Goal: Answer question/provide support

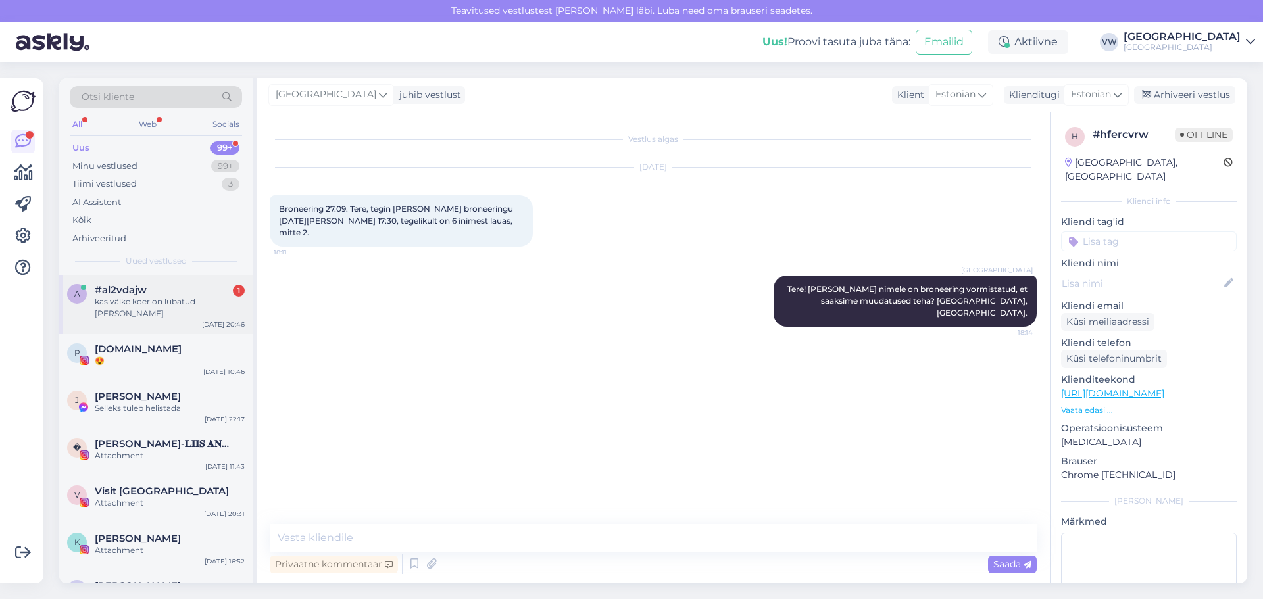
click at [174, 302] on div "kas väike koer on lubatud [PERSON_NAME]" at bounding box center [170, 308] width 150 height 24
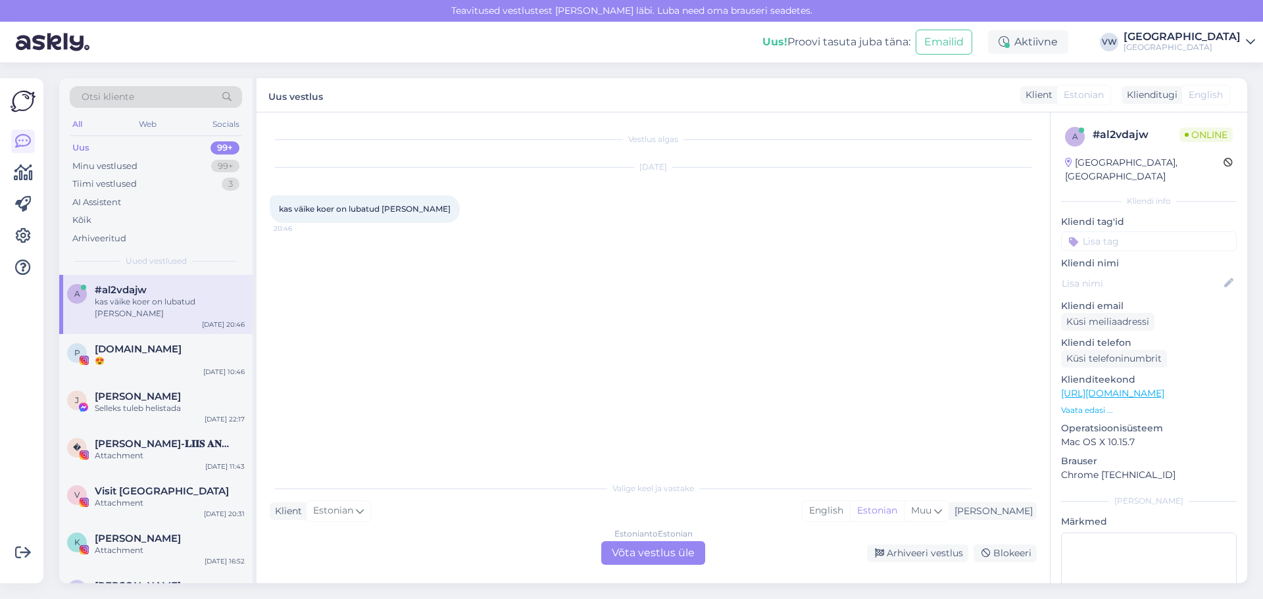
click at [645, 557] on div "Estonian to Estonian Võta vestlus üle" at bounding box center [653, 553] width 104 height 24
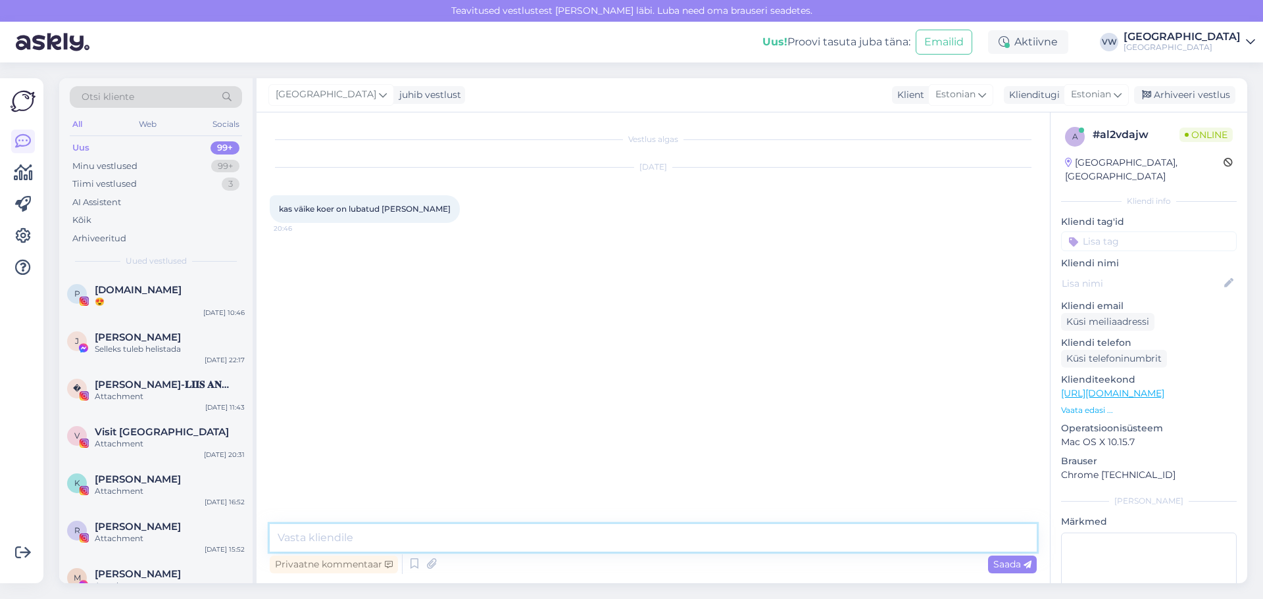
click at [507, 533] on textarea at bounding box center [653, 538] width 767 height 28
type textarea "Tere! Meie restorani on lemmikloomad oodatud. [GEOGRAPHIC_DATA], [GEOGRAPHIC_DA…"
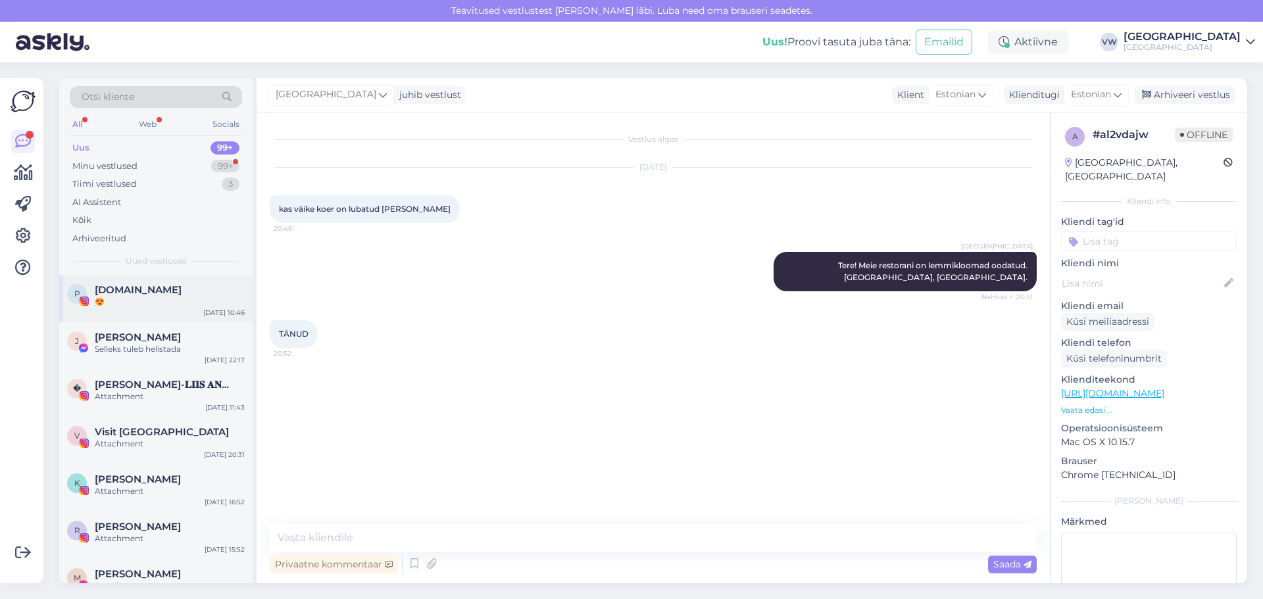
click at [148, 307] on div "😍" at bounding box center [170, 302] width 150 height 12
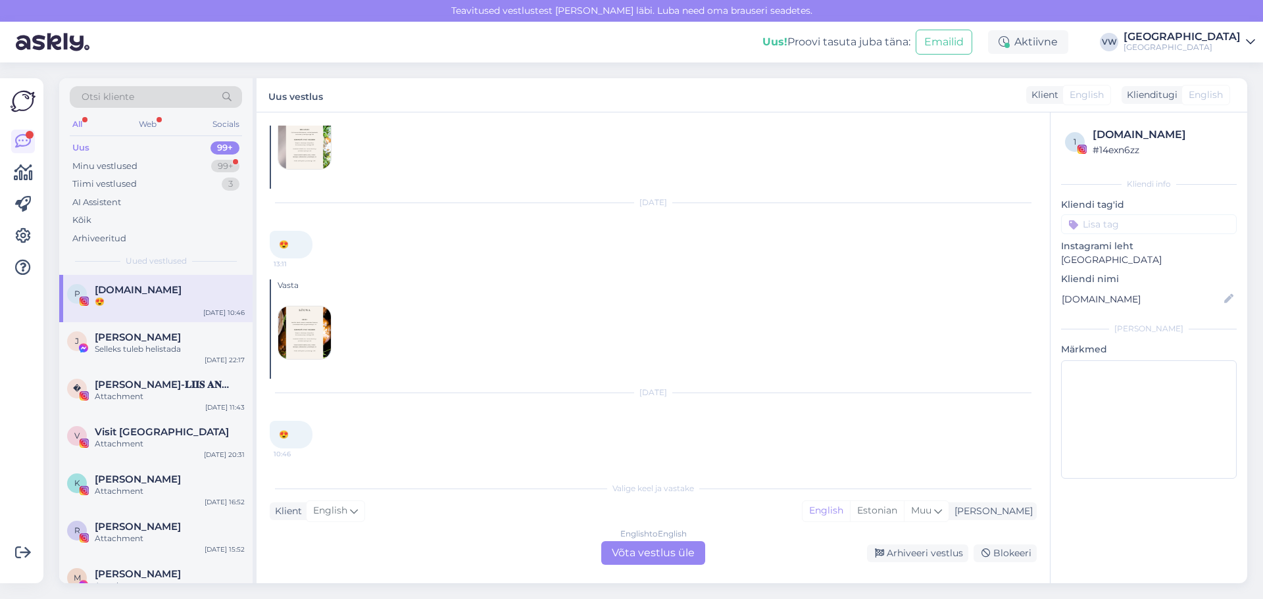
click at [137, 145] on div "Uus 99+" at bounding box center [156, 148] width 172 height 18
click at [153, 340] on span "[PERSON_NAME]" at bounding box center [138, 338] width 86 height 12
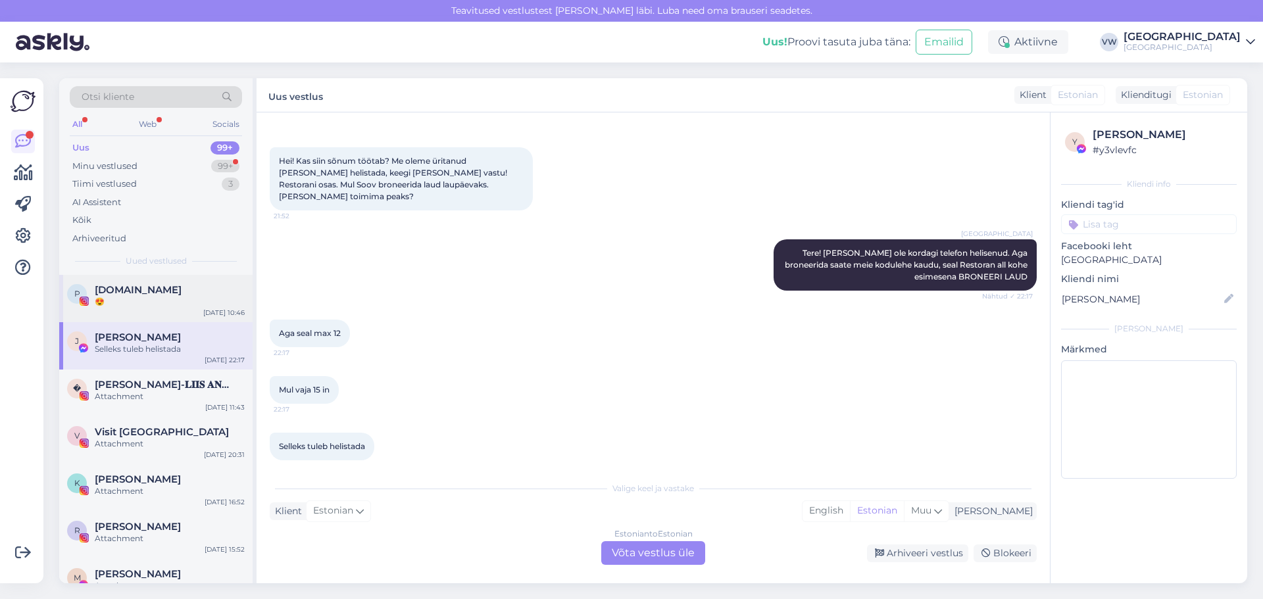
click at [155, 303] on div "😍" at bounding box center [170, 302] width 150 height 12
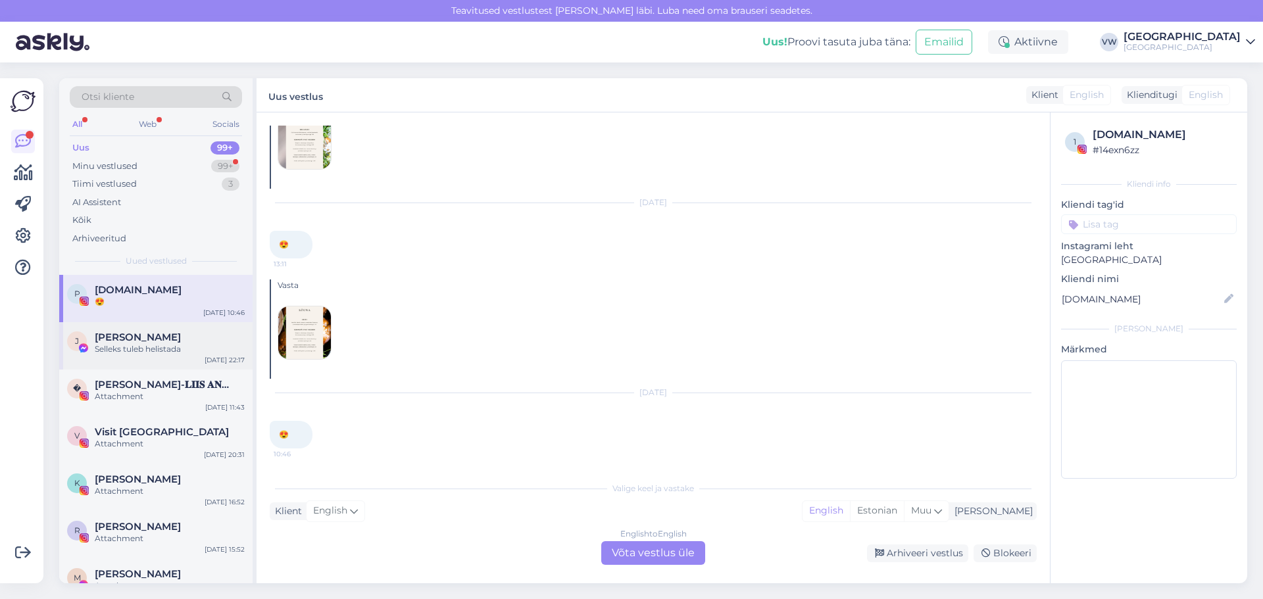
click at [149, 338] on span "[PERSON_NAME]" at bounding box center [138, 338] width 86 height 12
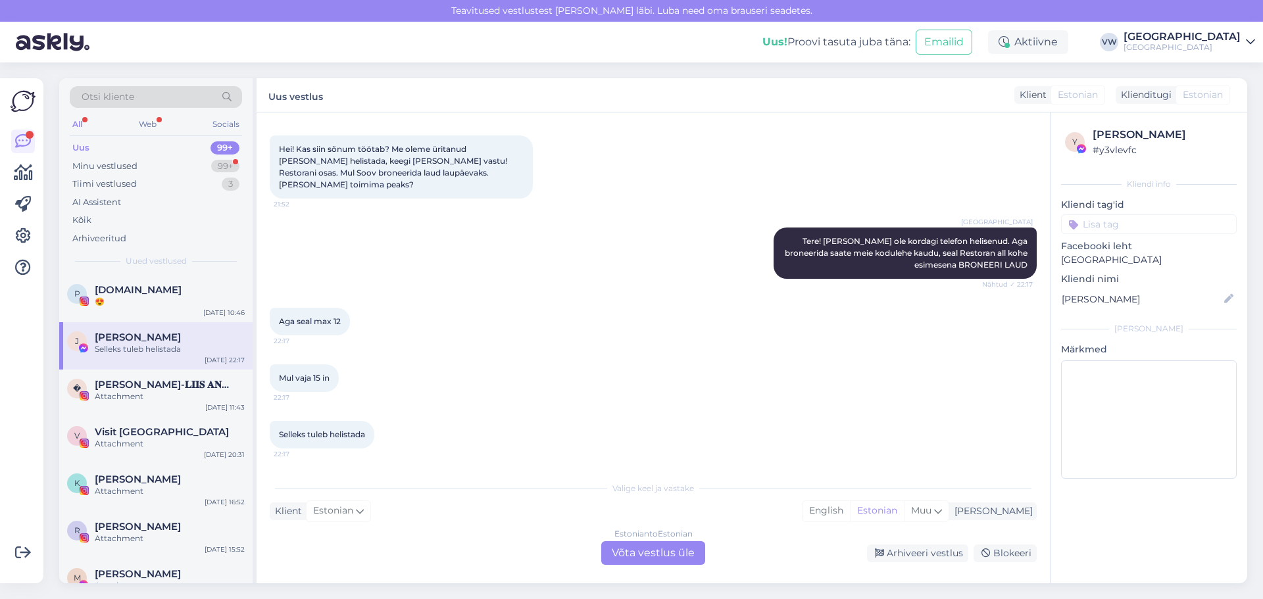
scroll to position [48, 0]
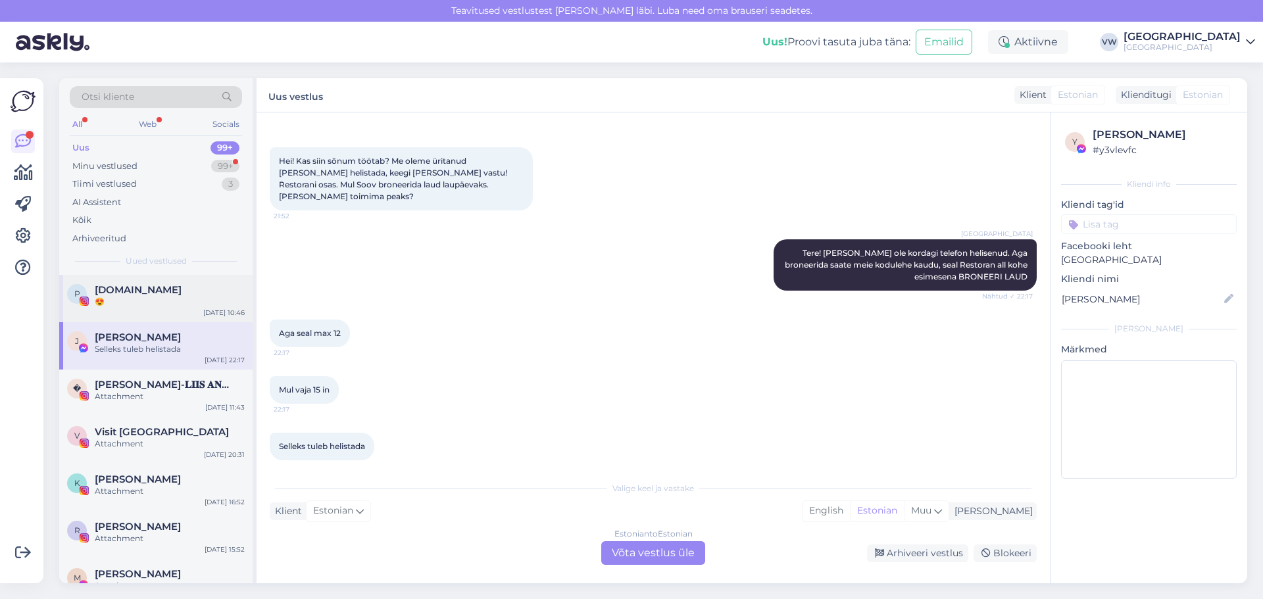
click at [134, 310] on div "P [DOMAIN_NAME] 😍 [DATE] 10:46" at bounding box center [155, 298] width 193 height 47
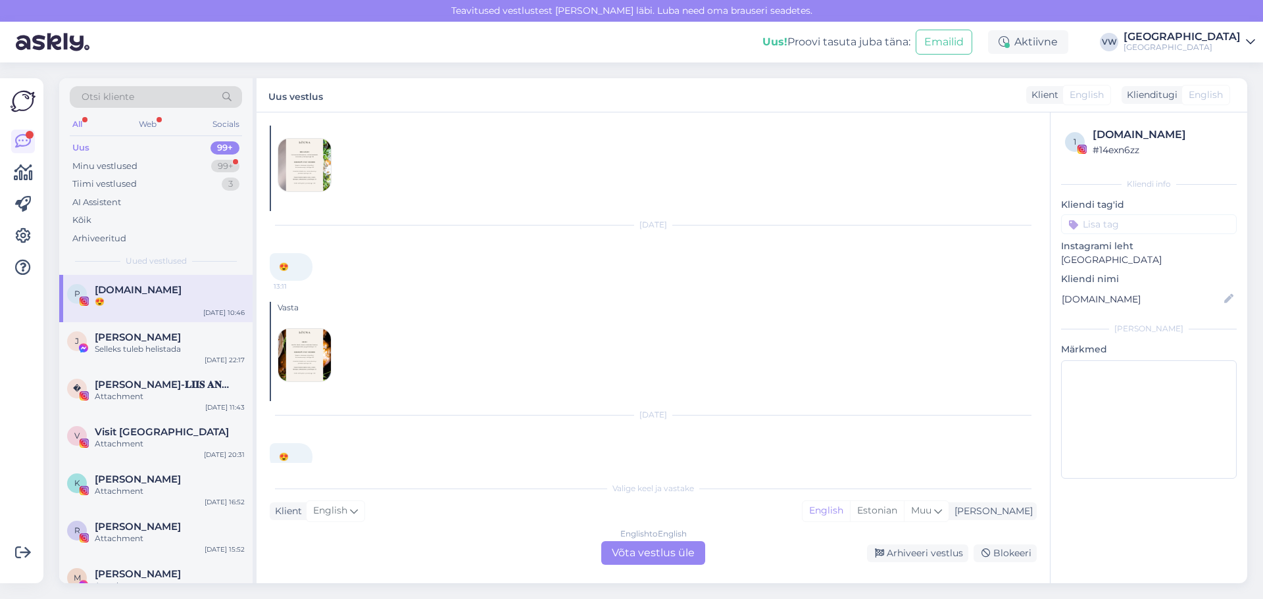
scroll to position [70, 0]
